Goal: Task Accomplishment & Management: Manage account settings

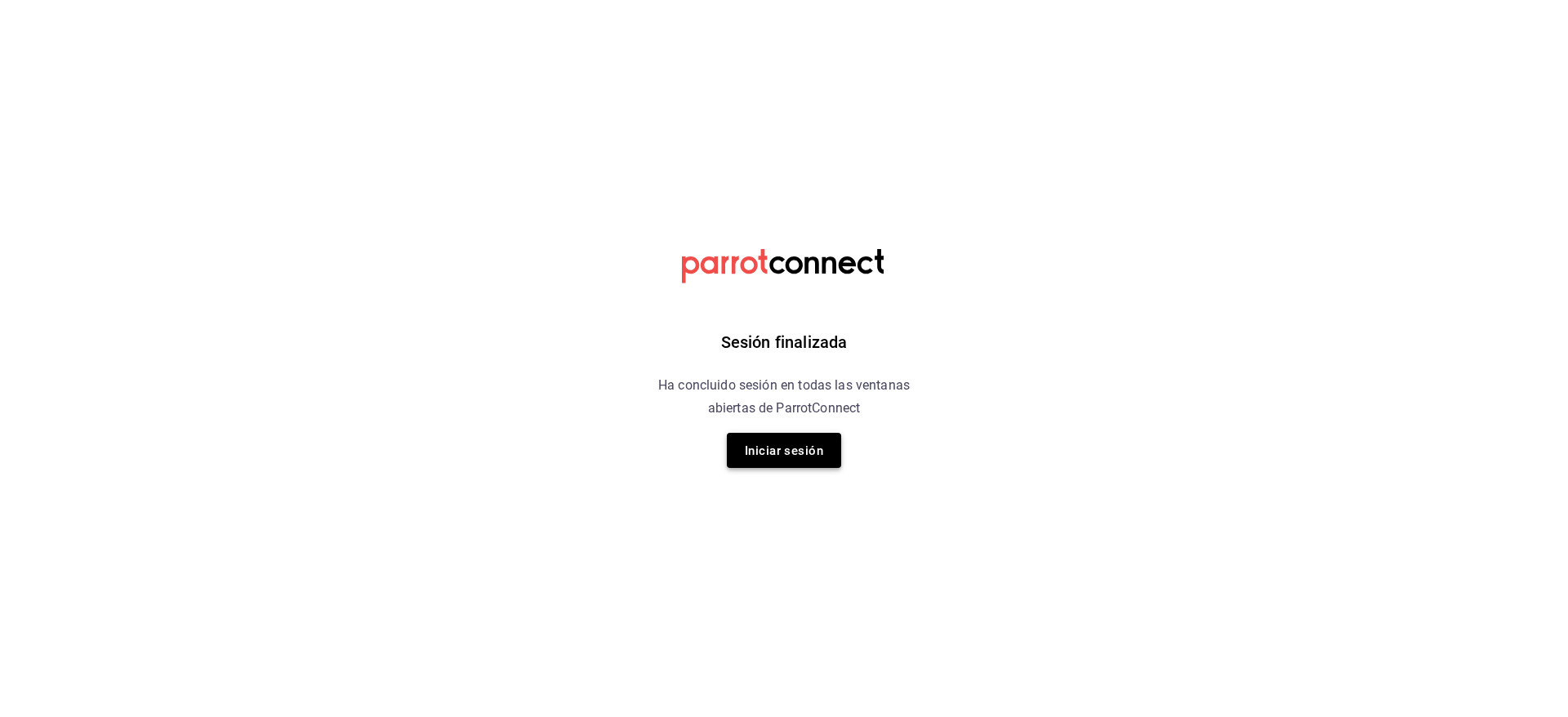
click at [819, 435] on button "Iniciar sesión" at bounding box center [784, 451] width 114 height 35
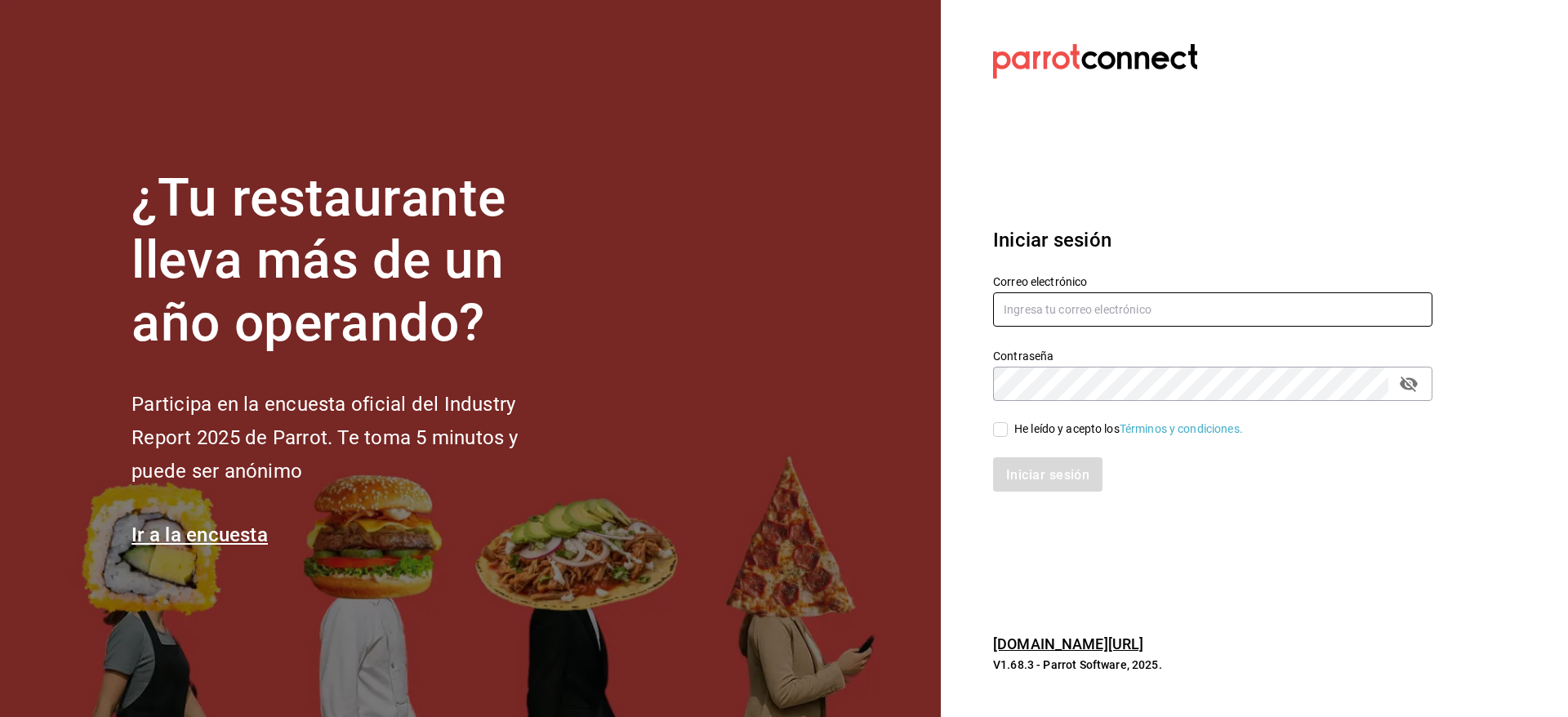
type input "dlozanomatias@gmail.com"
click at [995, 434] on input "He leído y acepto los Términos y condiciones." at bounding box center [1000, 429] width 15 height 15
checkbox input "true"
click at [1024, 471] on font "Iniciar sesión" at bounding box center [1049, 475] width 83 height 16
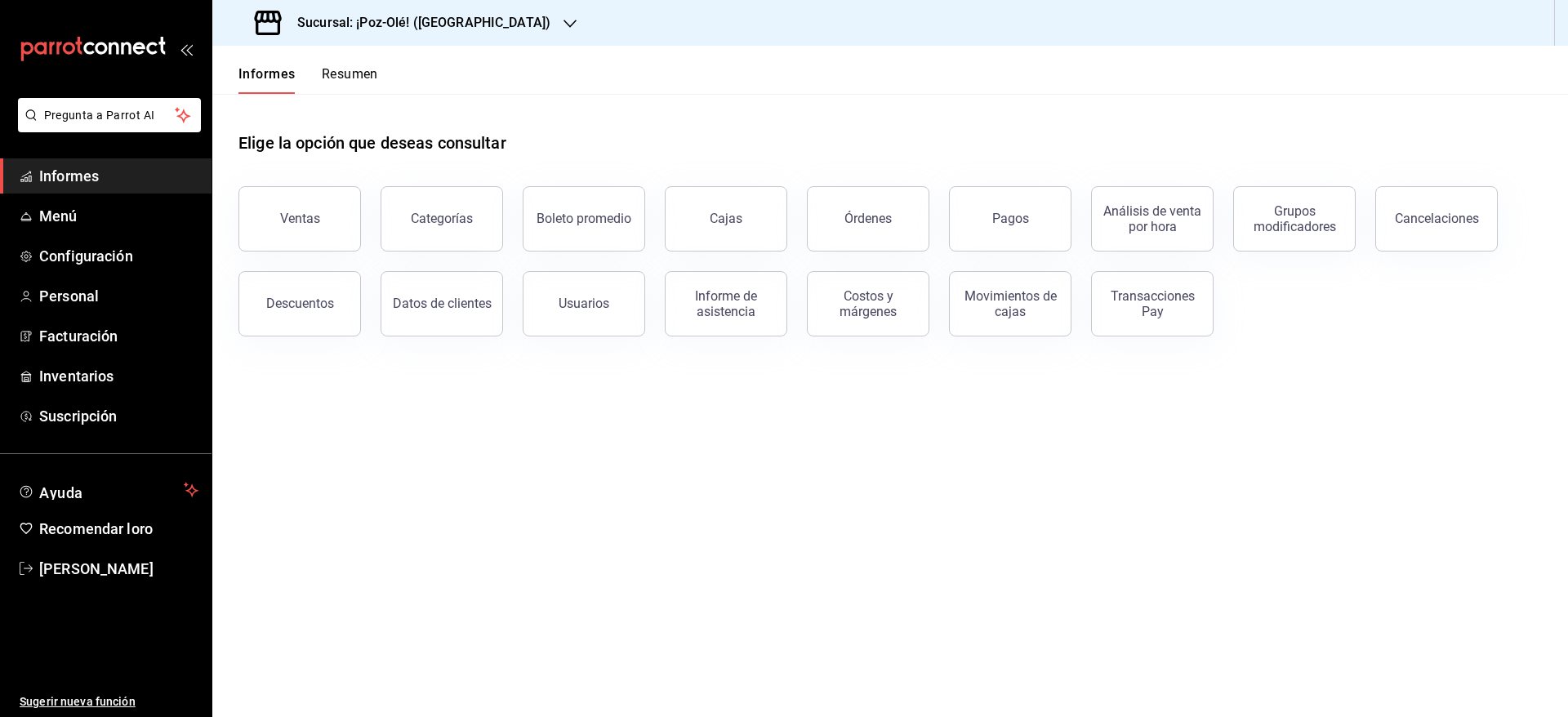
click at [355, 54] on div "Informes Resumen" at bounding box center [295, 70] width 166 height 48
click at [336, 71] on font "Resumen" at bounding box center [350, 74] width 56 height 16
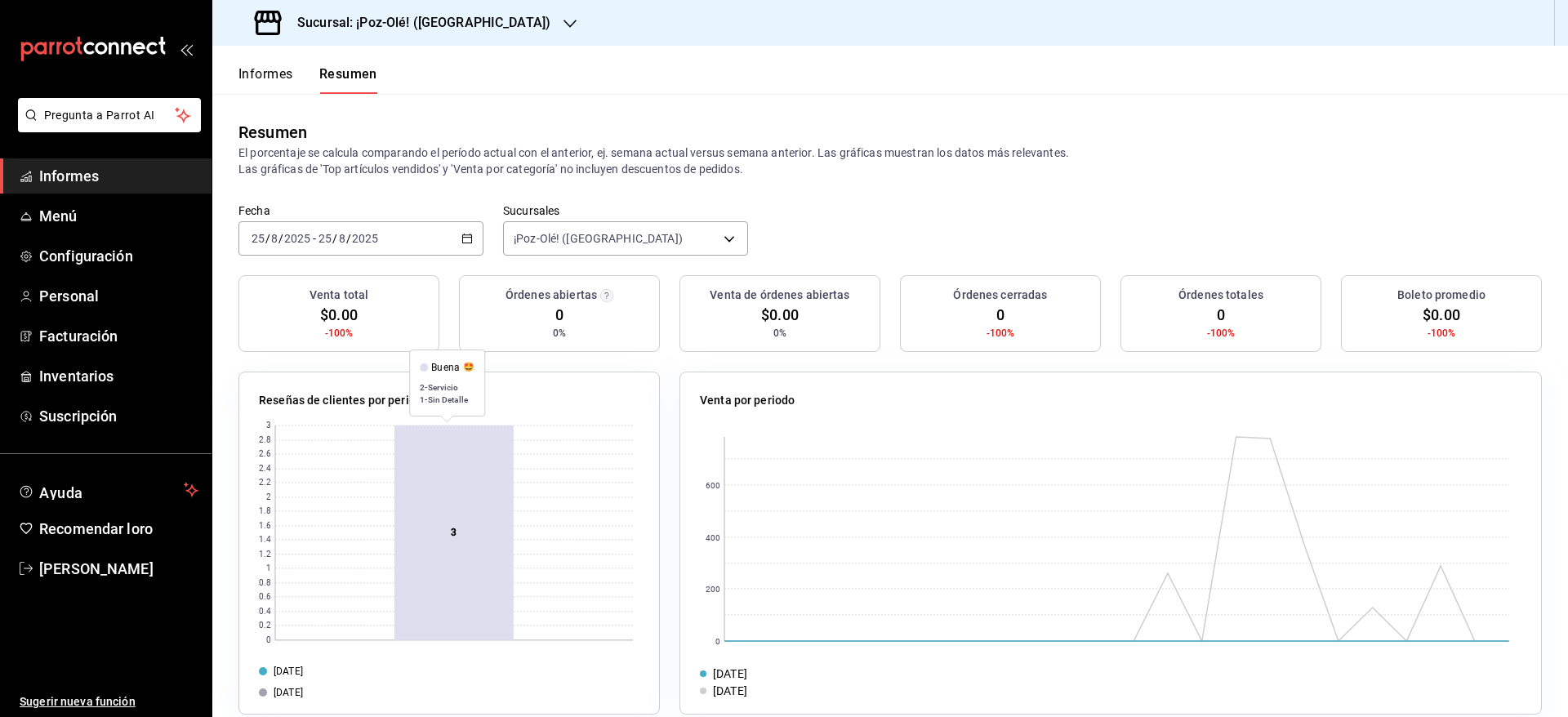
scroll to position [23, 0]
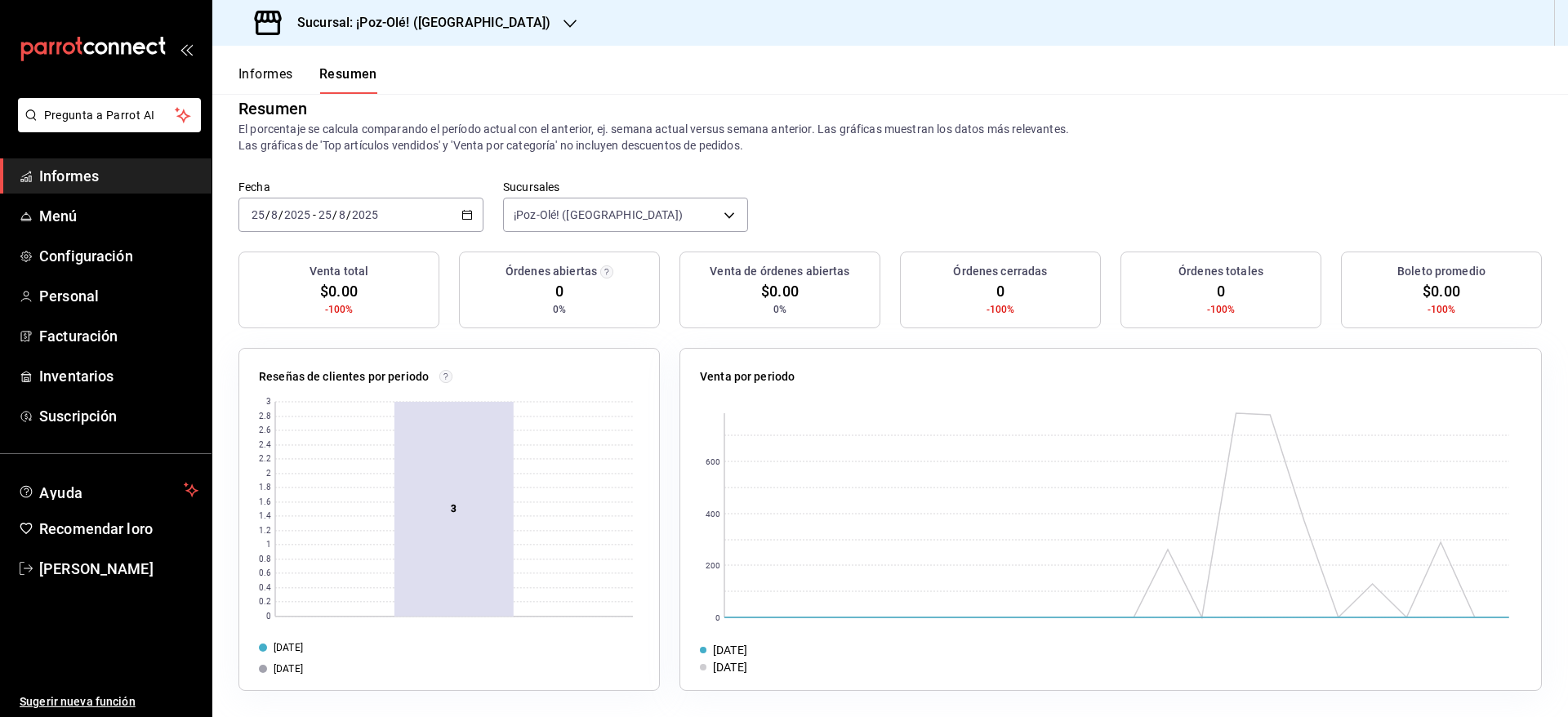
click at [440, 252] on div "Venta total $0.00 -100% Órdenes abiertas 0 0% Venta de órdenes abiertas $0.00 0…" at bounding box center [890, 299] width 1303 height 96
click at [455, 210] on div "2025-08-25 25 / 8 / 2025 - 2025-08-25 25 / 8 / 2025" at bounding box center [361, 214] width 245 height 34
click at [328, 265] on span "Hoy" at bounding box center [315, 265] width 127 height 17
click at [461, 201] on div "2025-08-25 25 / 8 / 2025 - 2025-08-25 25 / 8 / 2025" at bounding box center [361, 214] width 245 height 34
click at [668, 428] on div "Venta por periodo 0 200 400 600 25/08/2025 18/08/2025" at bounding box center [1101, 510] width 882 height 362
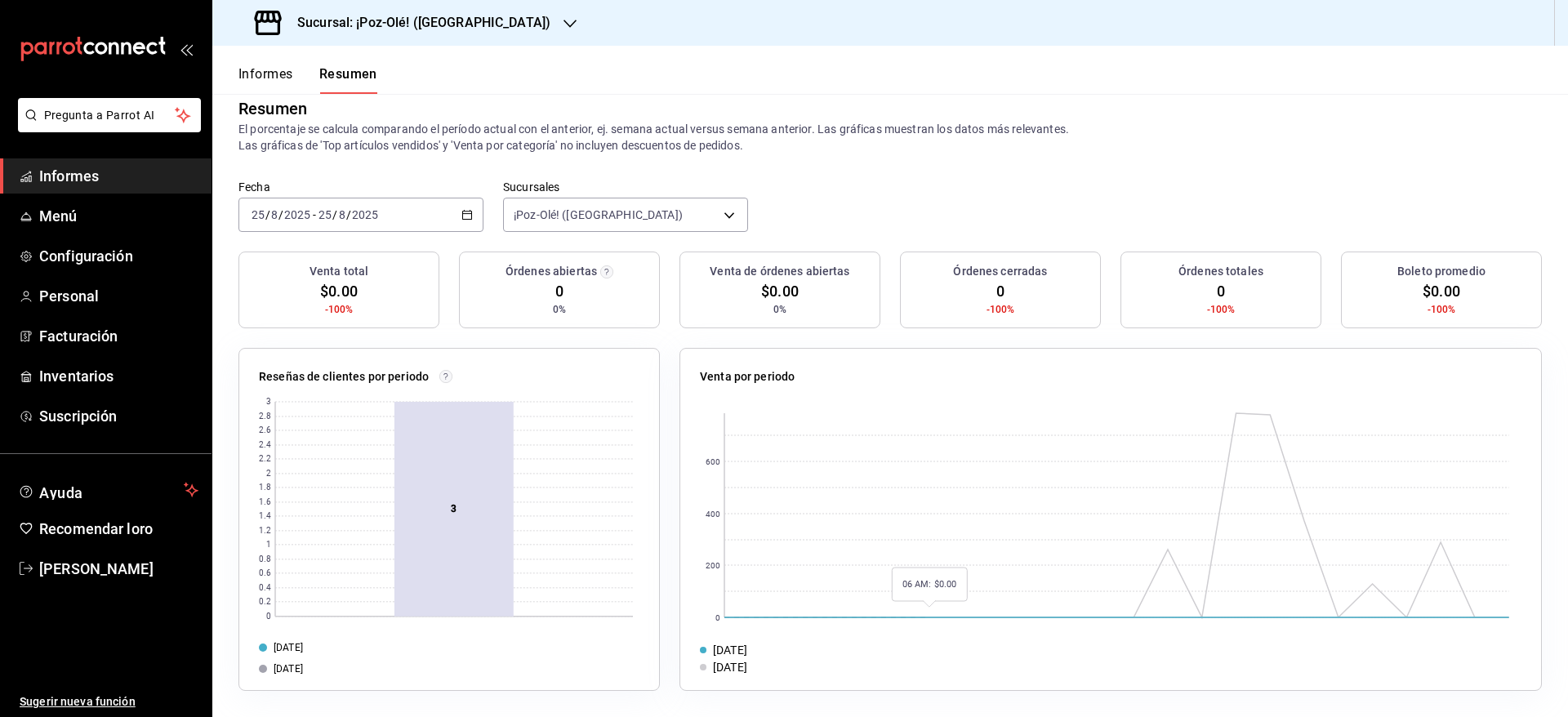
scroll to position [0, 0]
